Goal: Find contact information: Find contact information

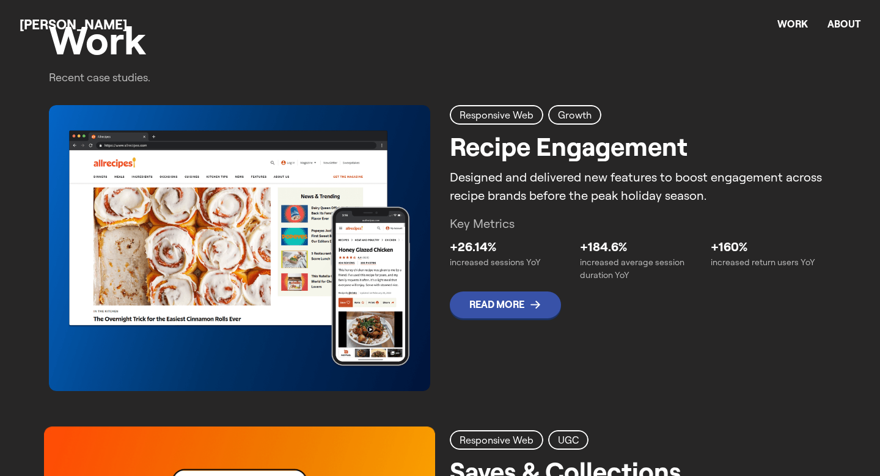
scroll to position [460, 0]
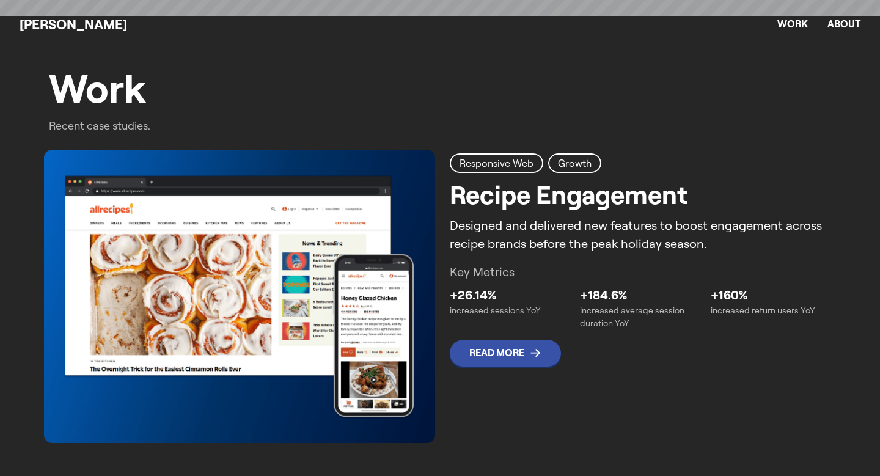
click at [338, 168] on img at bounding box center [239, 296] width 391 height 293
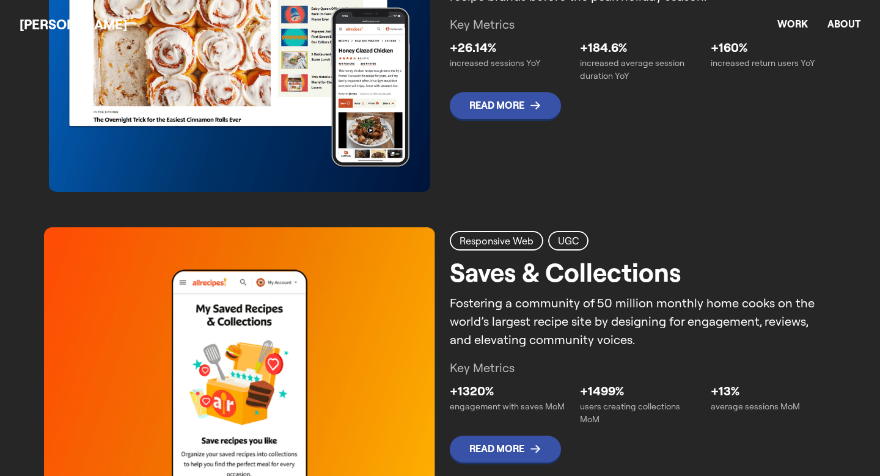
scroll to position [834, 0]
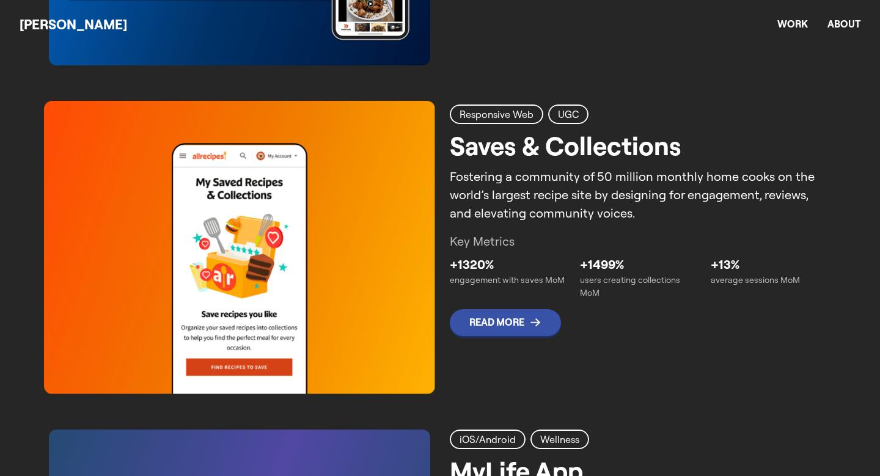
click at [324, 207] on img at bounding box center [239, 247] width 391 height 293
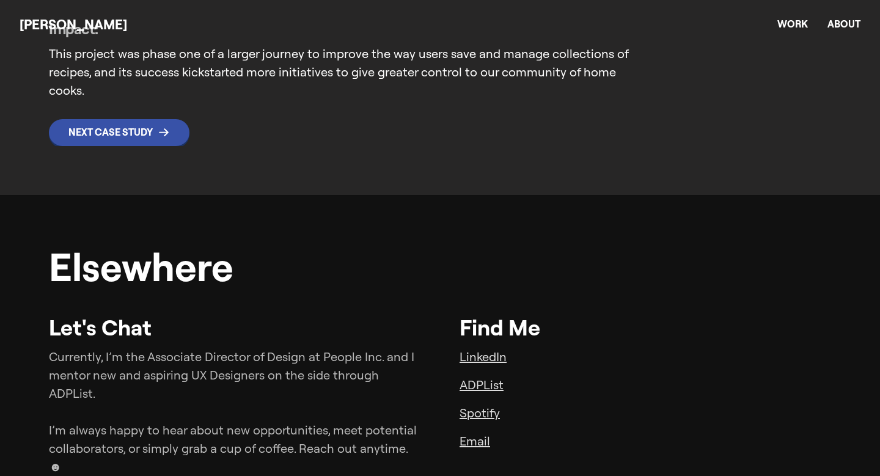
scroll to position [2743, 0]
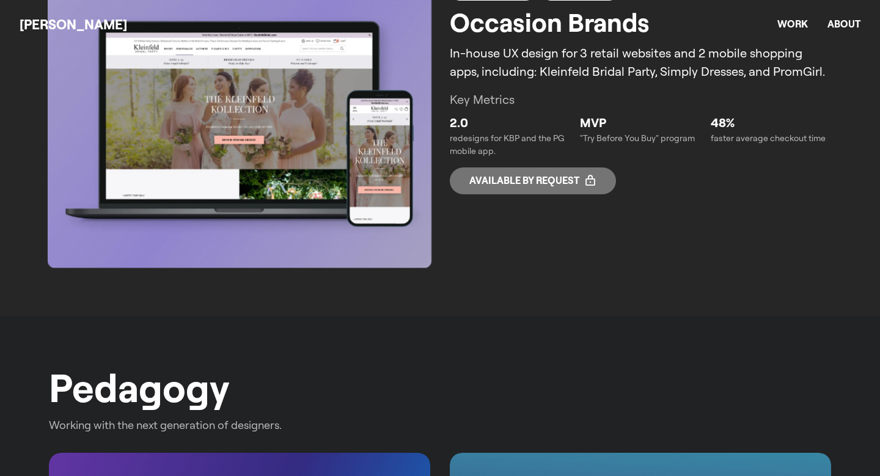
scroll to position [2411, 0]
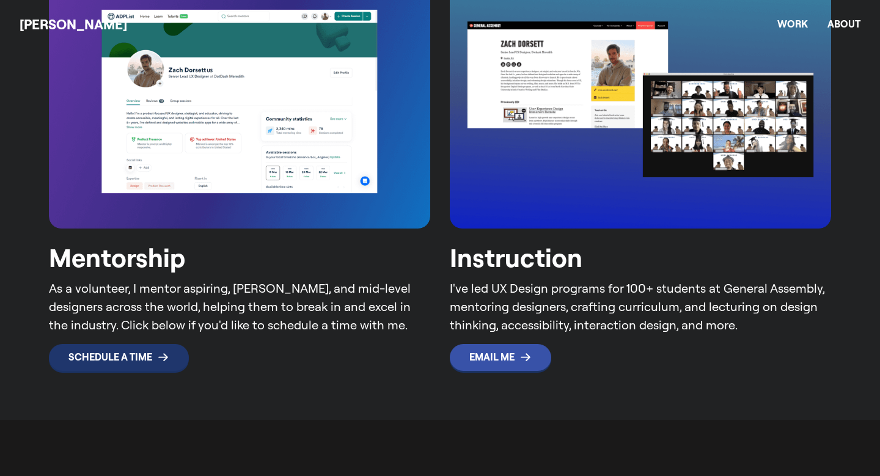
click at [124, 367] on link "Schedule a Time" at bounding box center [119, 357] width 140 height 27
